Goal: Book appointment/travel/reservation: Book appointment/travel/reservation

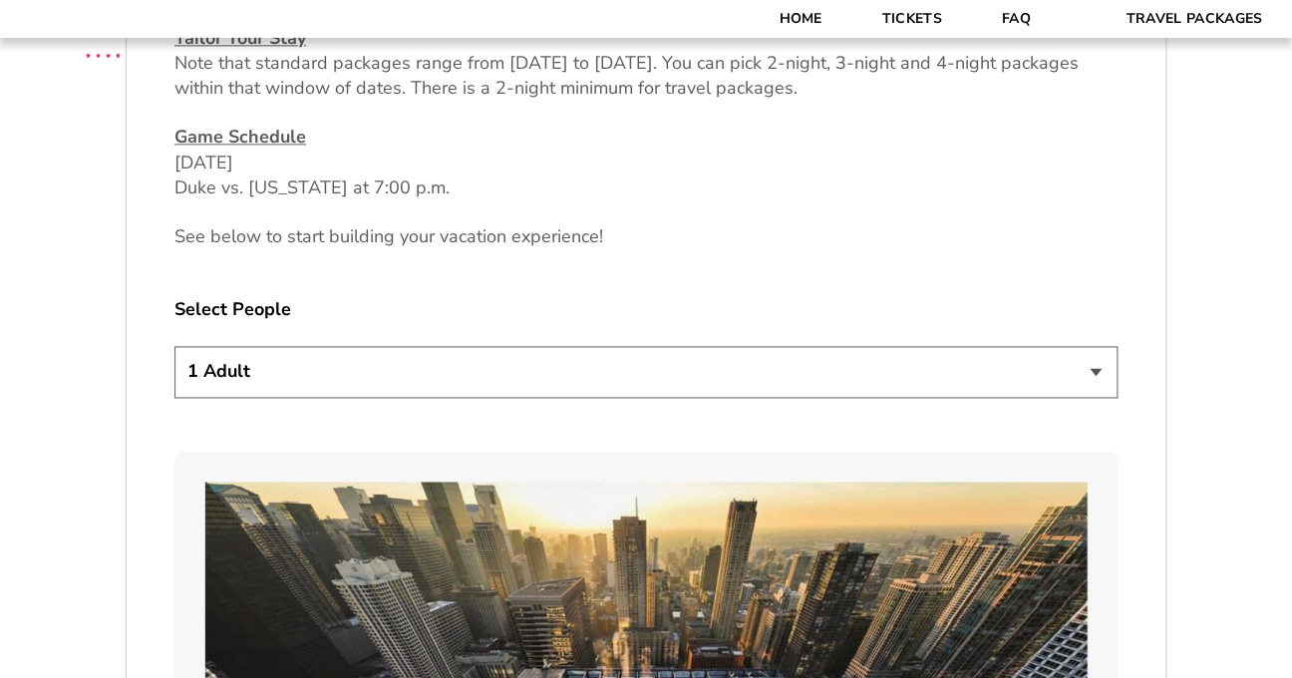
scroll to position [958, 0]
select select "2 Adults"
click option "2 Adults" at bounding box center [0, 0] width 0 height 0
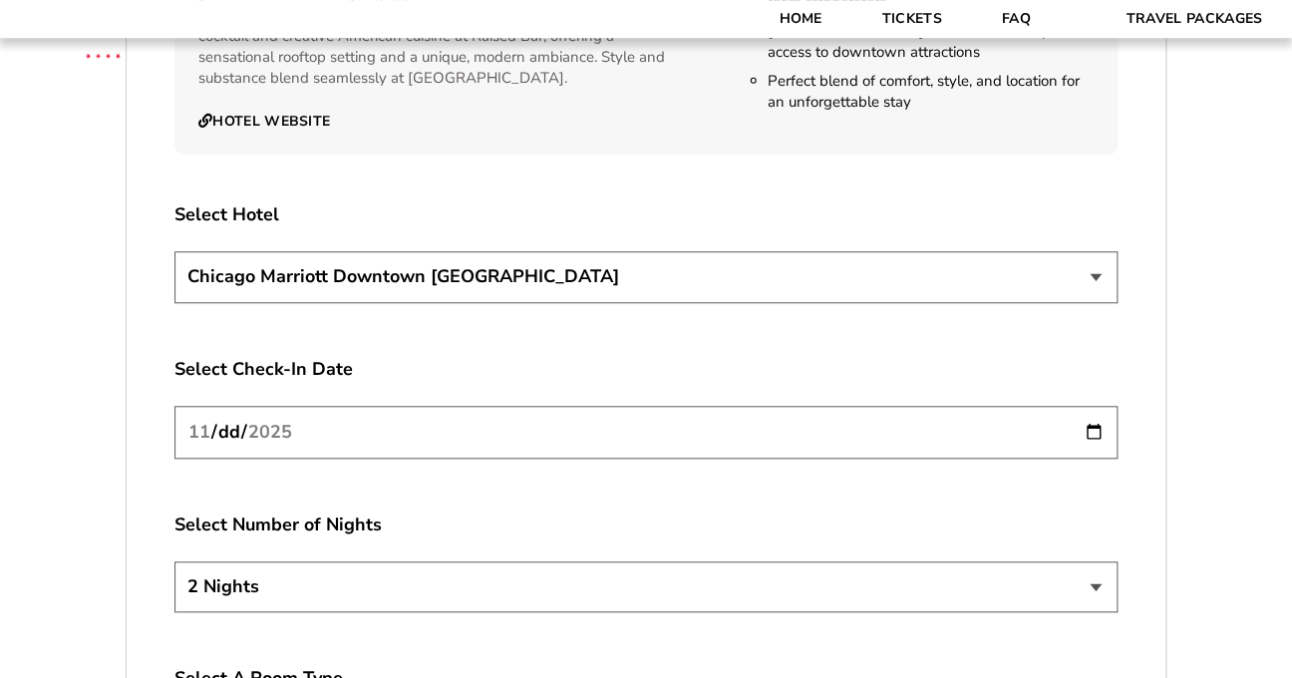
scroll to position [3356, 0]
click at [175, 251] on select "[GEOGRAPHIC_DATA] [GEOGRAPHIC_DATA]" at bounding box center [646, 276] width 943 height 51
select select "21326"
click option "Renaissance [GEOGRAPHIC_DATA]" at bounding box center [0, 0] width 0 height 0
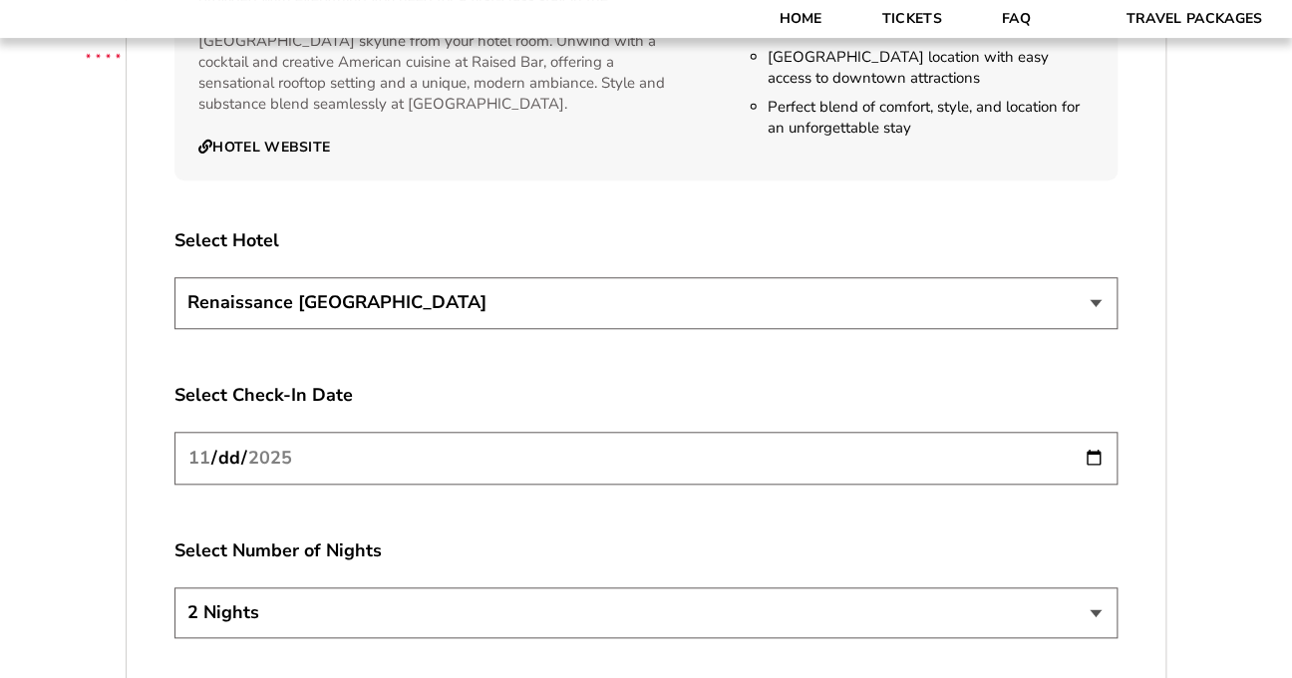
scroll to position [3329, 0]
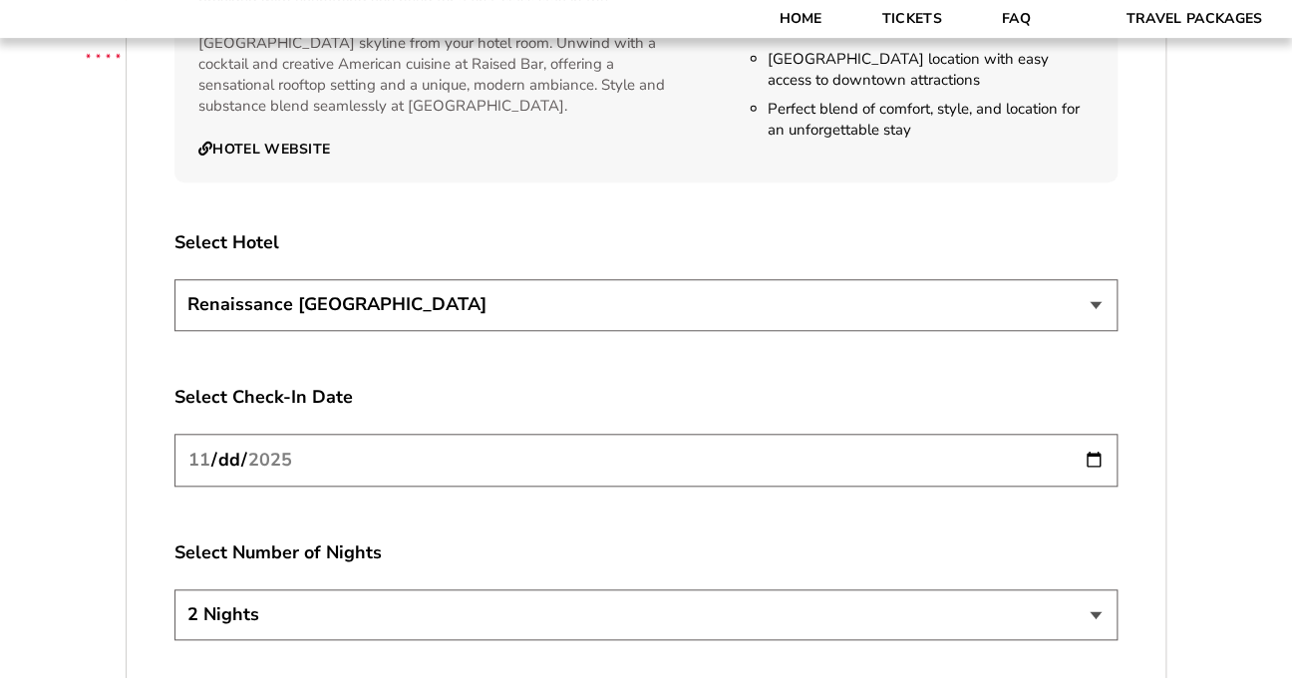
click at [1016, 438] on input "[DATE]" at bounding box center [646, 460] width 943 height 53
click at [1095, 437] on input "[DATE]" at bounding box center [646, 460] width 943 height 53
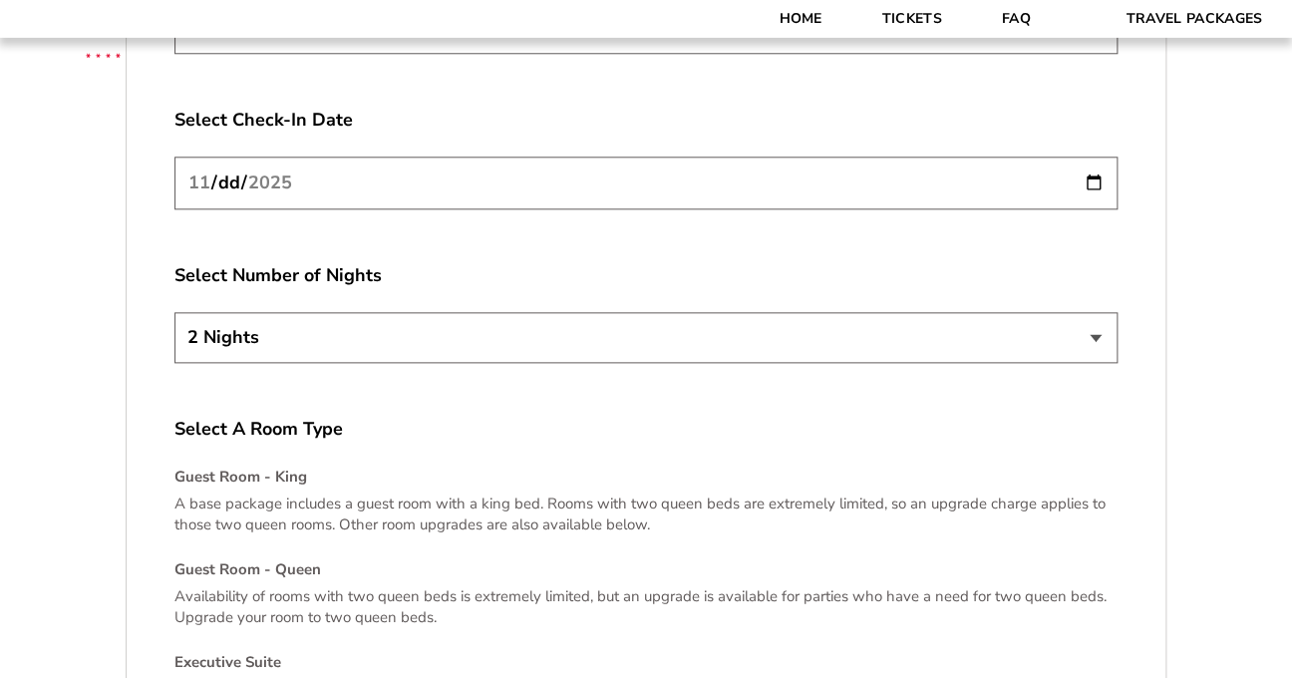
scroll to position [3607, 0]
click at [1037, 156] on input "[DATE]" at bounding box center [646, 182] width 943 height 53
click at [1093, 160] on input "[DATE]" at bounding box center [646, 182] width 943 height 53
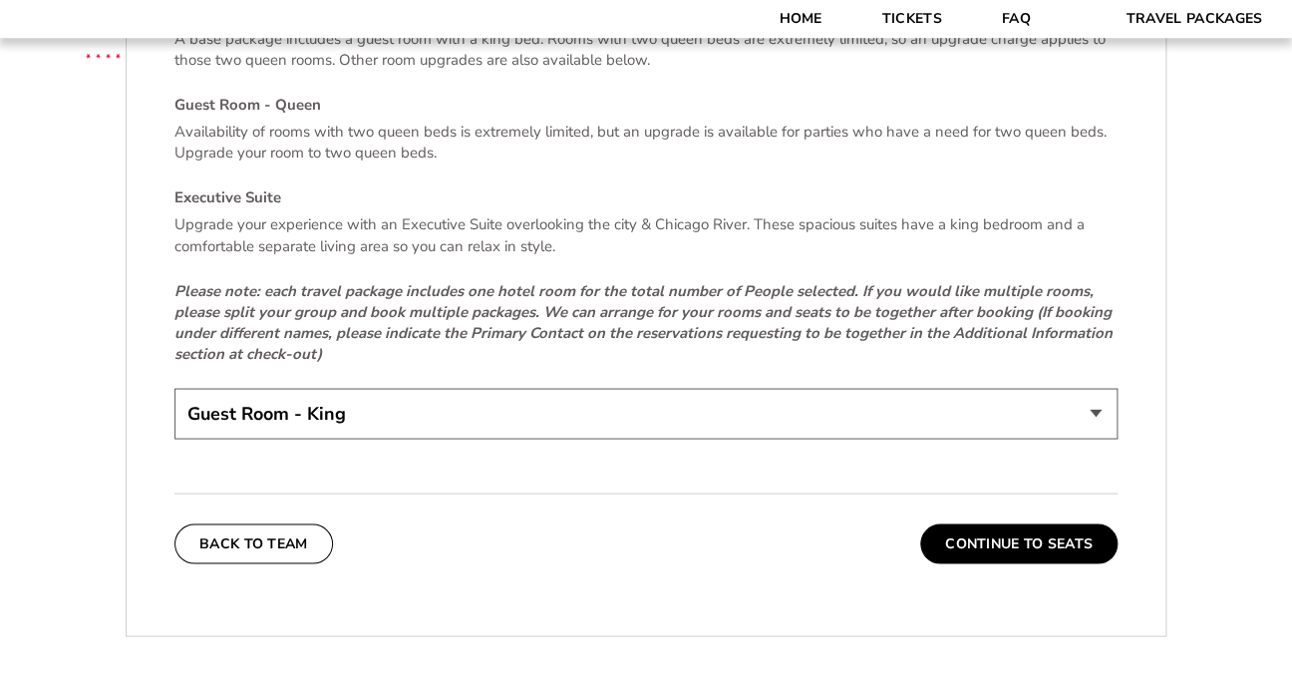
scroll to position [4093, 0]
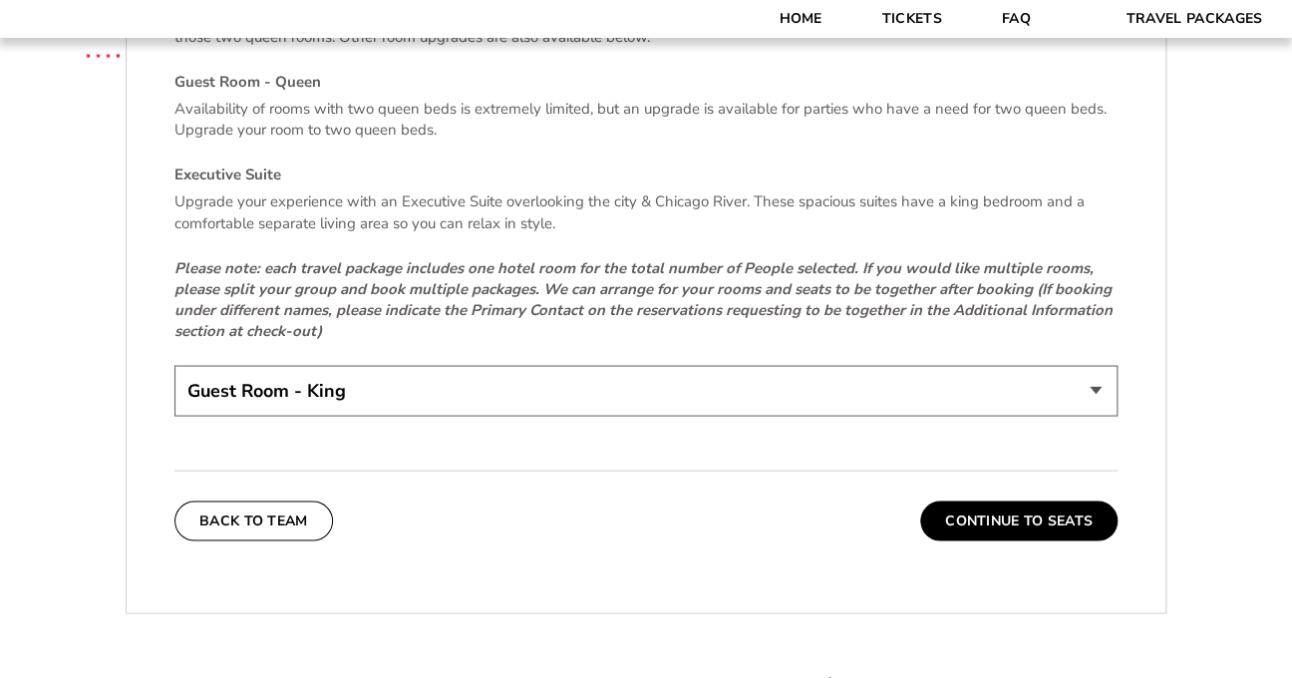
click at [175, 365] on select "Guest Room - King Guest Room - Queen (+$95 per night) Executive Suite (+$315 pe…" at bounding box center [646, 390] width 943 height 51
click at [1013, 376] on select "Guest Room - King Guest Room - Queen (+$95 per night) Executive Suite (+$315 pe…" at bounding box center [646, 390] width 943 height 51
click at [175, 365] on select "Guest Room - King Guest Room - Queen (+$95 per night) Executive Suite (+$315 pe…" at bounding box center [646, 390] width 943 height 51
click at [1013, 376] on select "Guest Room - King Guest Room - Queen (+$95 per night) Executive Suite (+$315 pe…" at bounding box center [646, 390] width 943 height 51
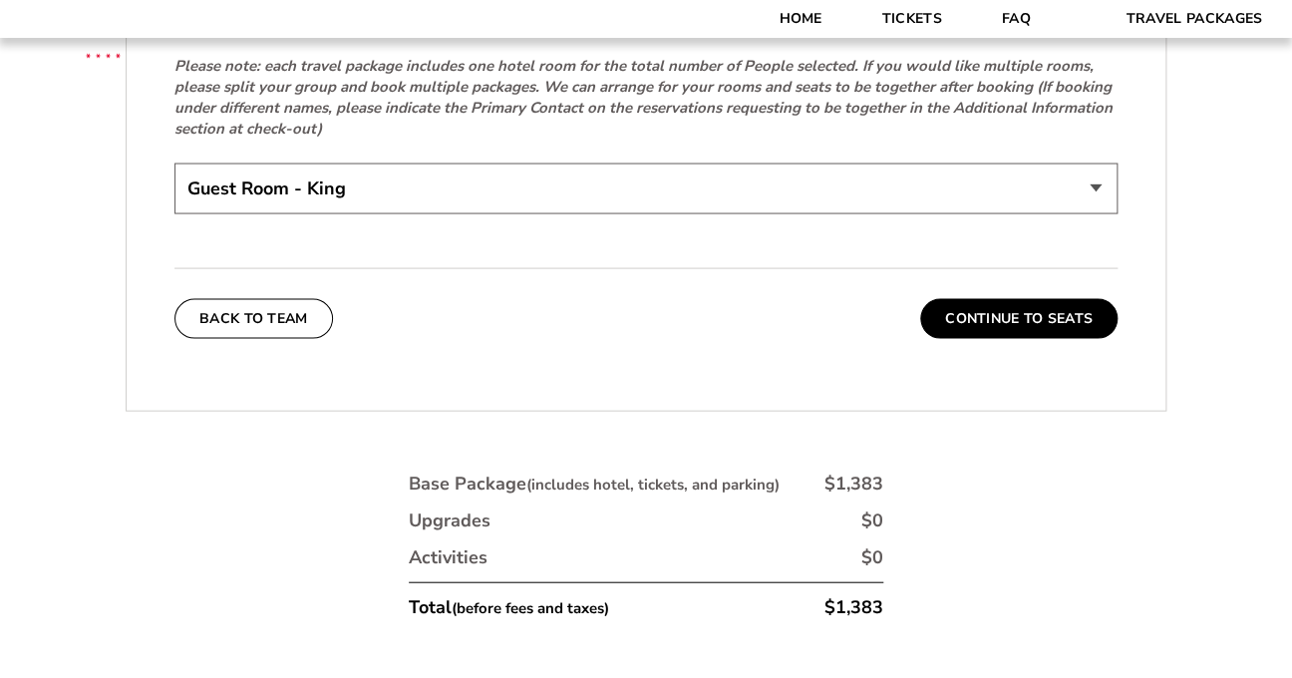
scroll to position [4295, 0]
click at [1023, 299] on button "Continue To Seats" at bounding box center [1018, 319] width 197 height 40
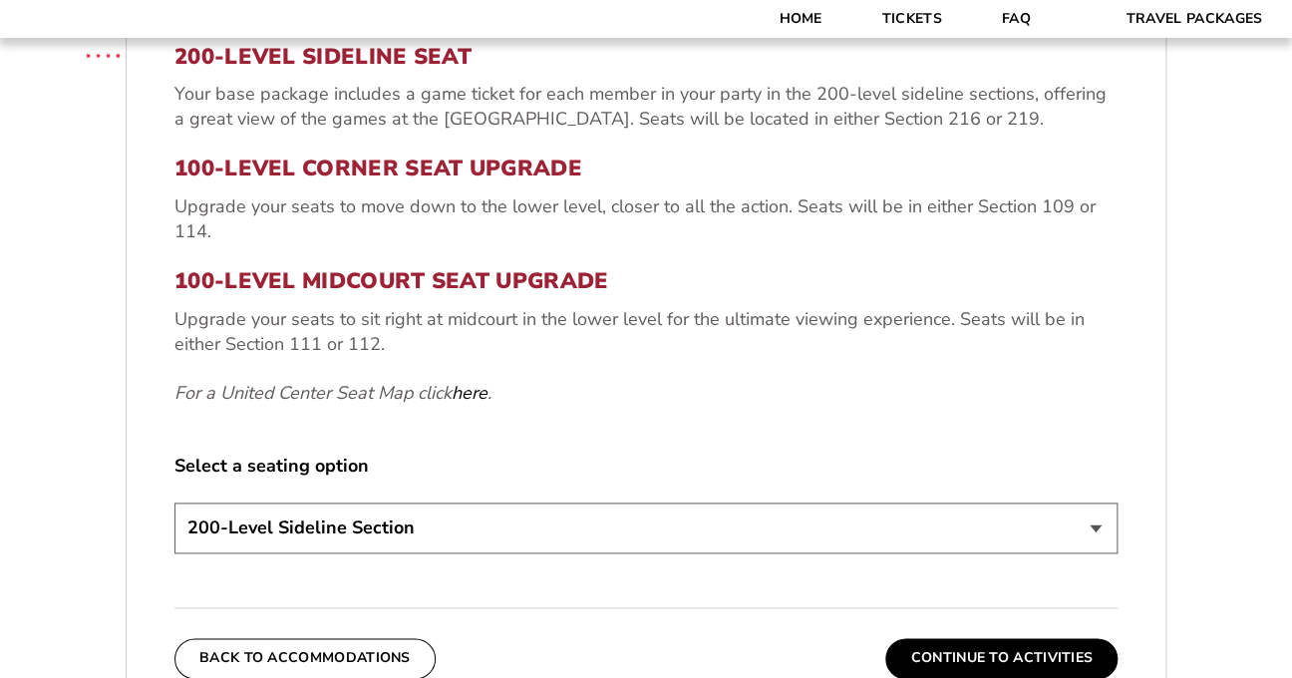
scroll to position [723, 0]
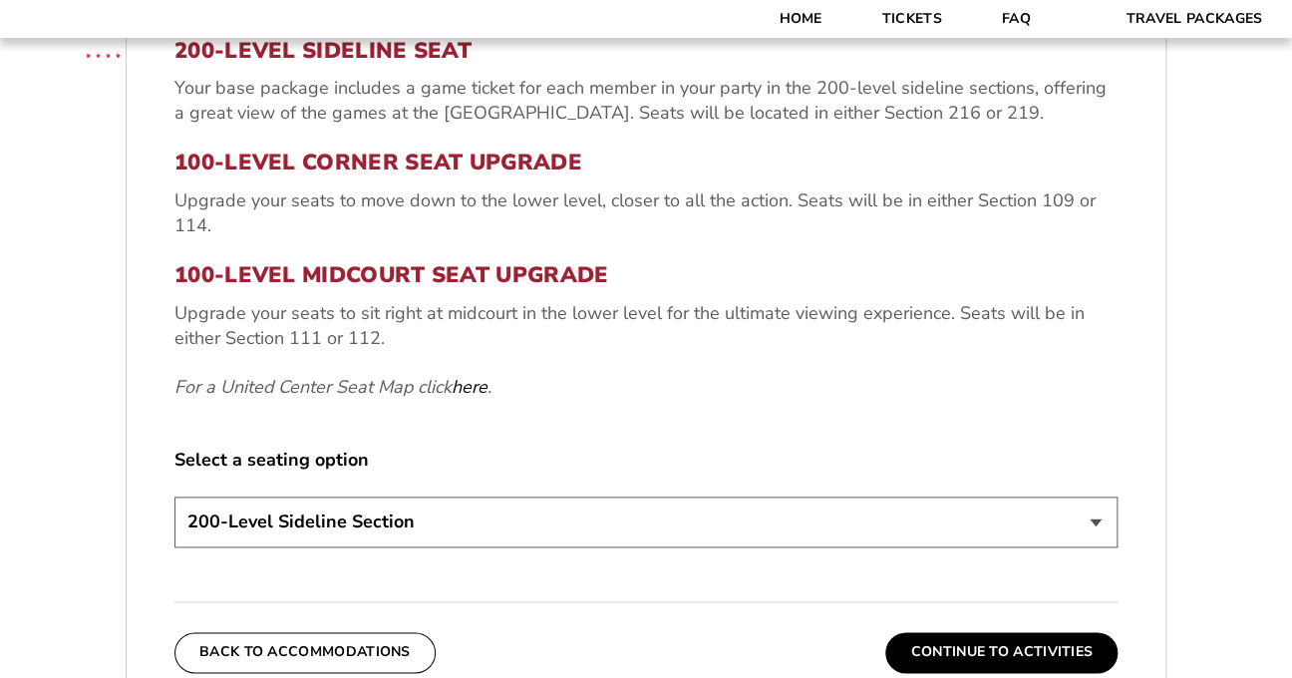
click at [175, 497] on select "200-Level Sideline Section 100-Level Corner Seat Upgrade (+$80 per person) 100-…" at bounding box center [646, 522] width 943 height 51
select select "100-Level Midcourt Seat Upgrade"
click option "100-Level Midcourt Seat Upgrade (+$195 per person)" at bounding box center [0, 0] width 0 height 0
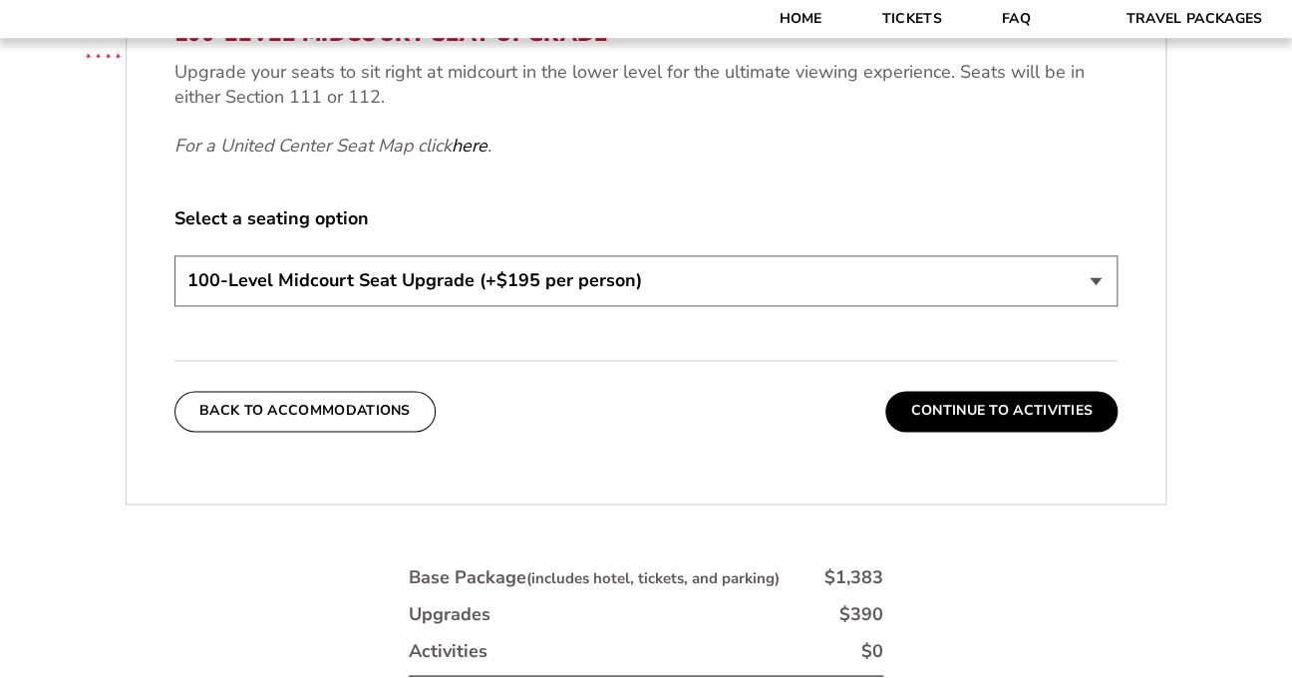
scroll to position [963, 0]
click at [994, 410] on button "Continue To Activities" at bounding box center [1001, 412] width 232 height 40
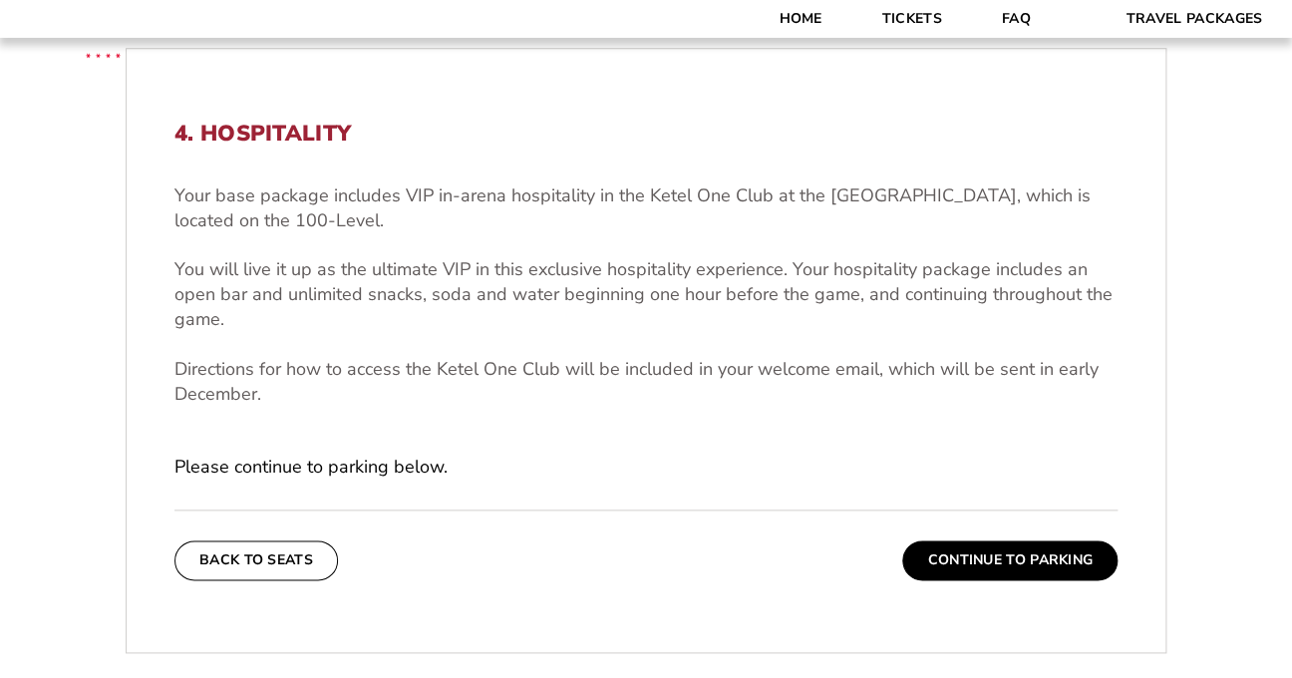
scroll to position [579, 0]
click at [532, 449] on div "4. Hospitality Your base package includes VIP in-arena hospitality in the [GEOG…" at bounding box center [646, 298] width 943 height 359
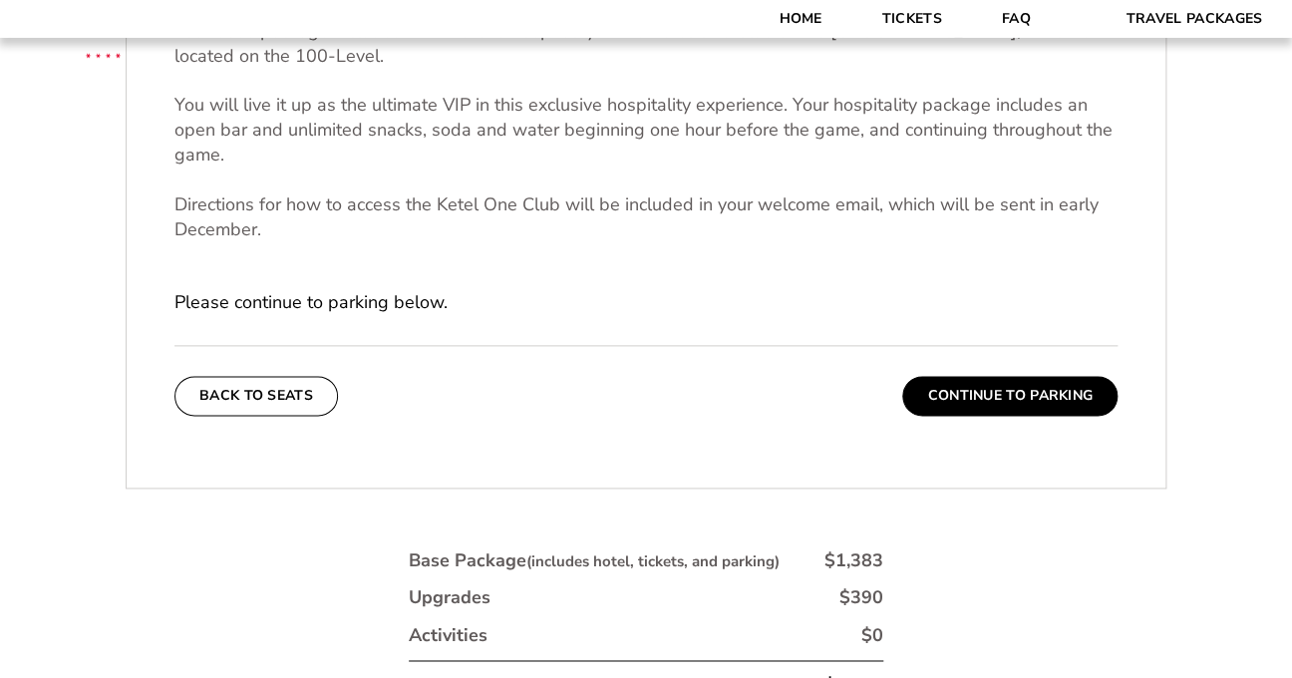
scroll to position [757, 0]
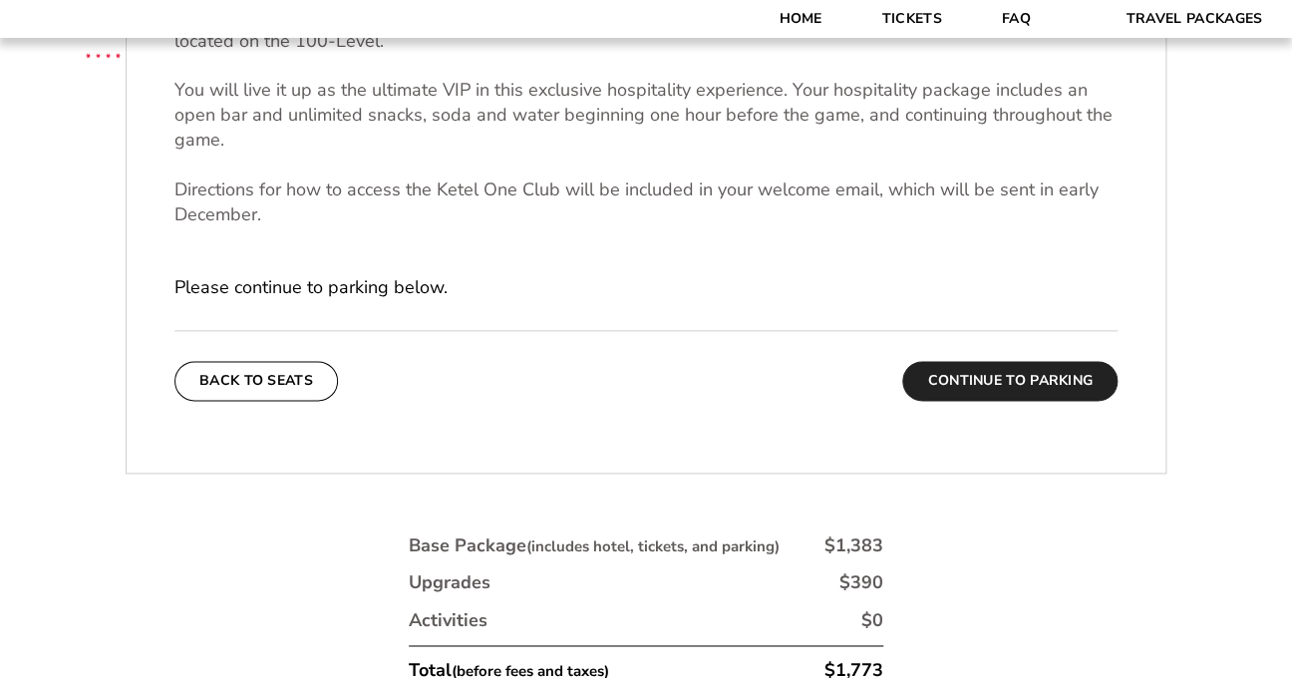
click at [1002, 386] on button "Continue To Parking" at bounding box center [1009, 381] width 215 height 40
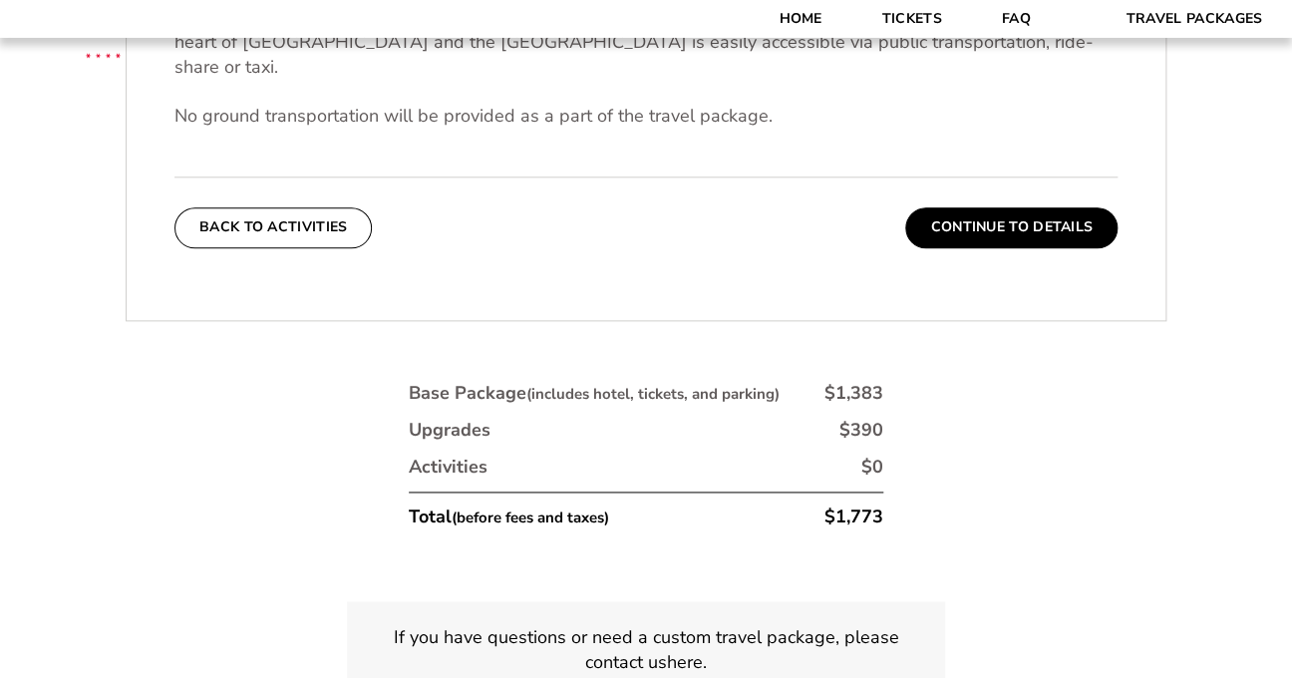
scroll to position [718, 0]
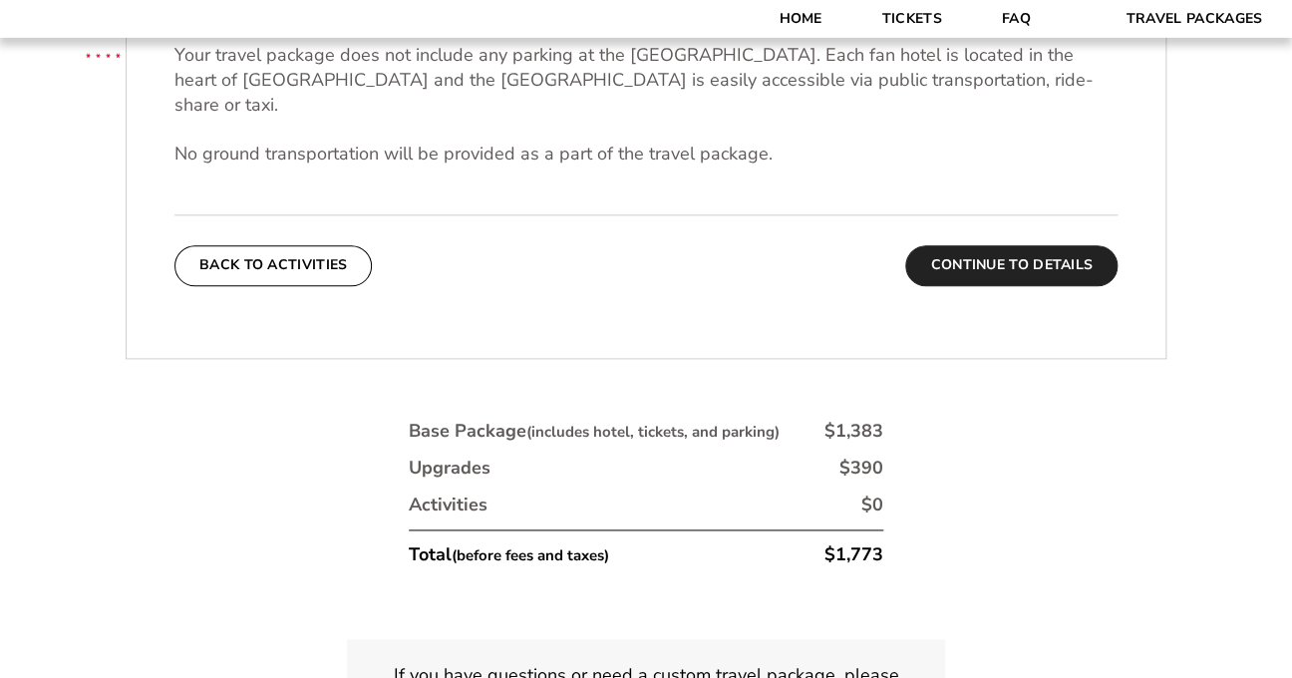
click at [1052, 245] on button "Continue To Details" at bounding box center [1011, 265] width 212 height 40
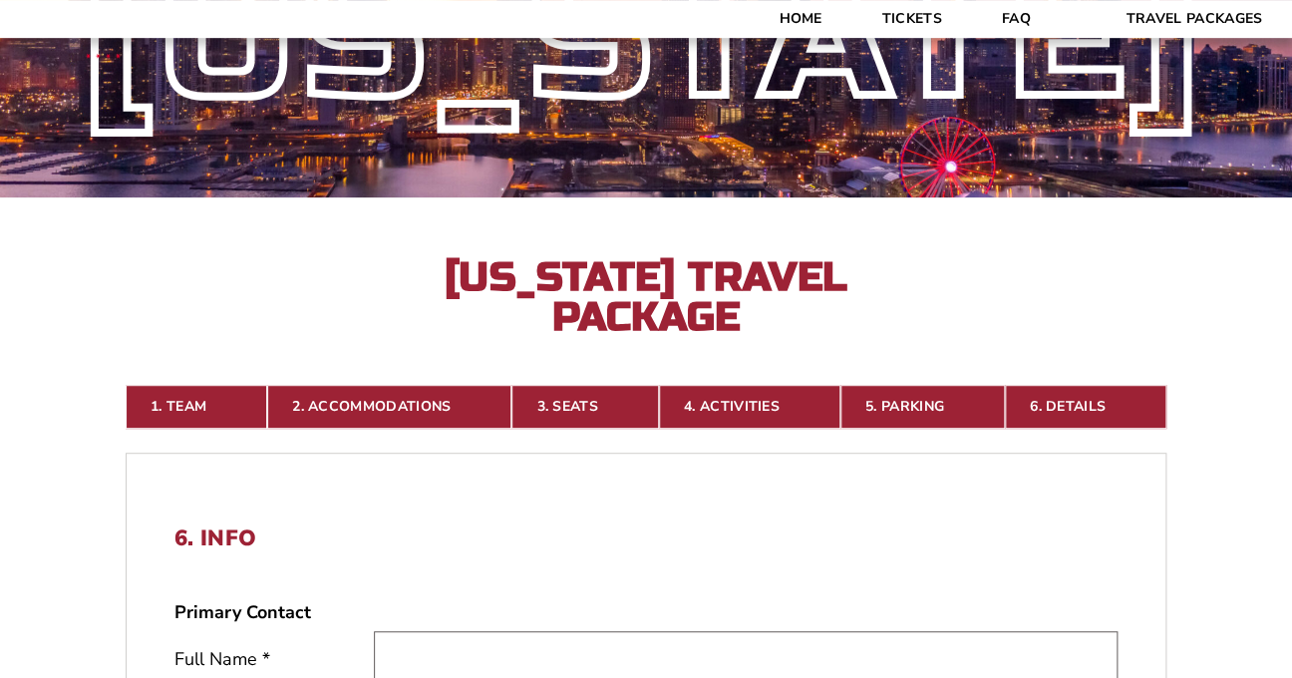
scroll to position [0, 0]
